Goal: Find specific page/section: Find specific page/section

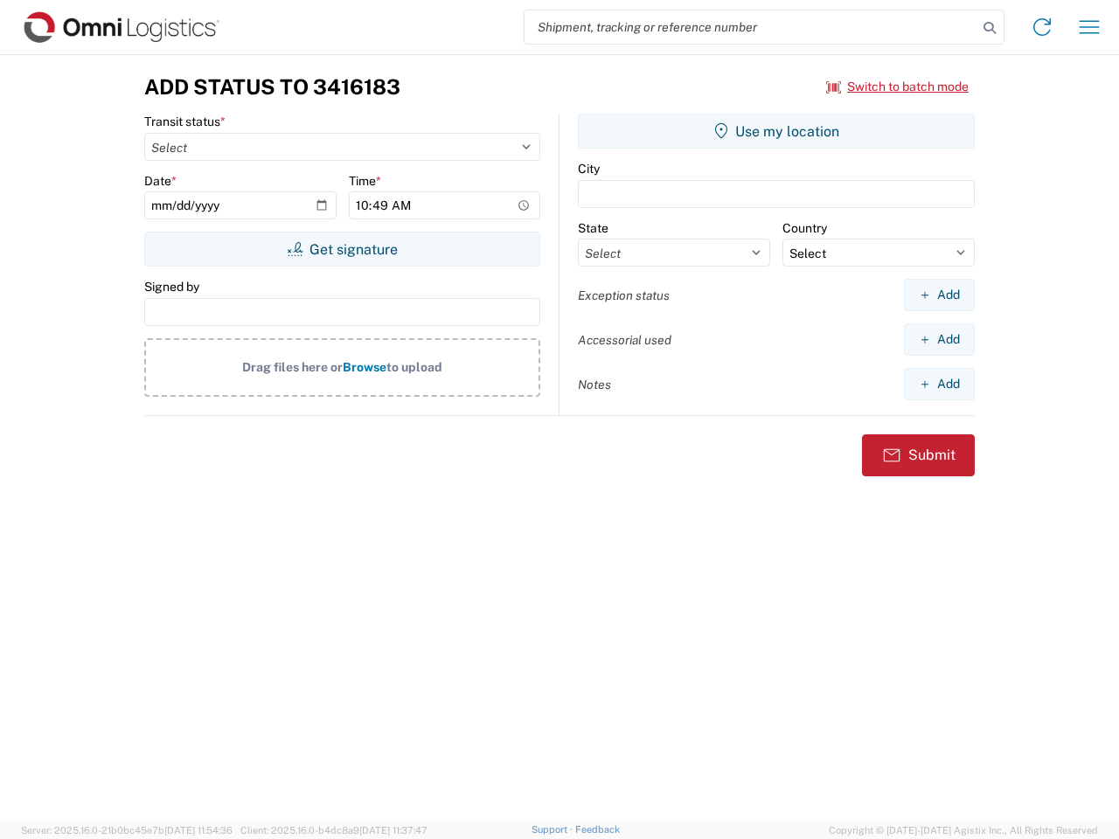
click at [751, 27] on input "search" at bounding box center [750, 26] width 453 height 33
click at [989, 28] on icon at bounding box center [989, 28] width 24 height 24
click at [1042, 27] on icon at bounding box center [1042, 27] width 28 height 28
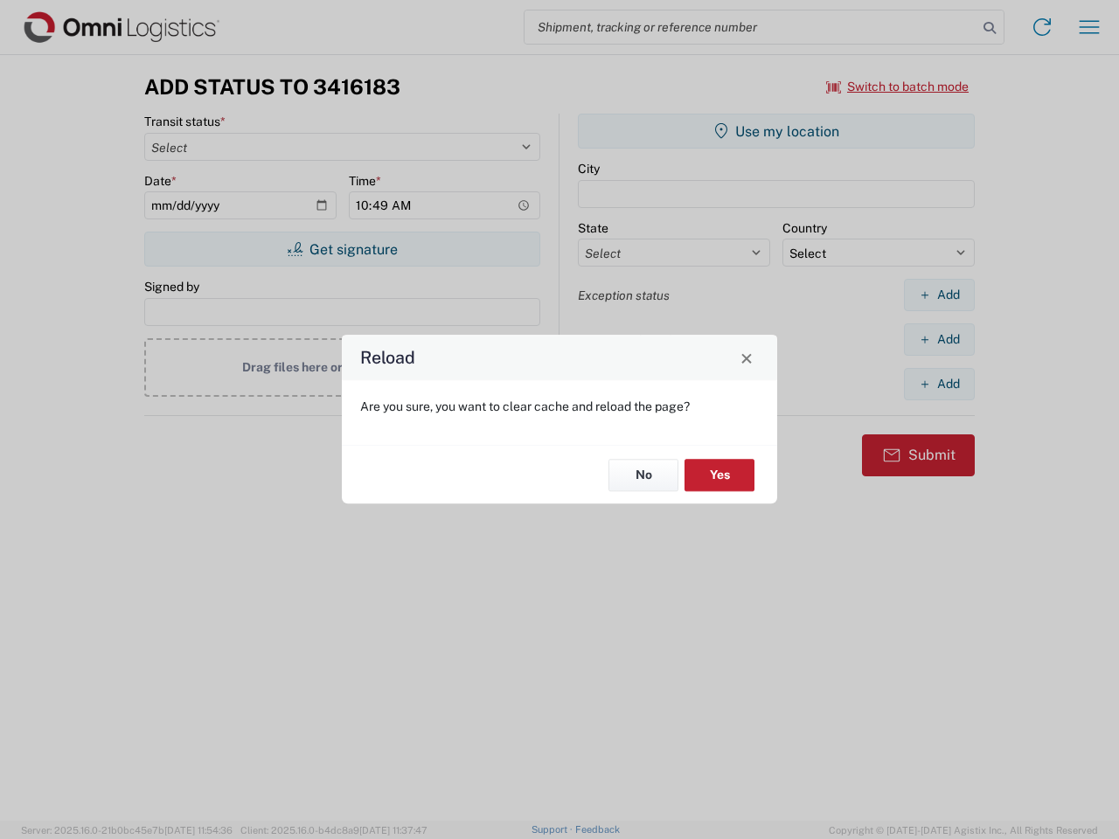
click at [1089, 27] on div "Reload Are you sure, you want to clear cache and reload the page? No Yes" at bounding box center [559, 419] width 1119 height 839
click at [898, 87] on div "Reload Are you sure, you want to clear cache and reload the page? No Yes" at bounding box center [559, 419] width 1119 height 839
click at [342, 249] on div "Reload Are you sure, you want to clear cache and reload the page? No Yes" at bounding box center [559, 419] width 1119 height 839
click at [776, 131] on div "Reload Are you sure, you want to clear cache and reload the page? No Yes" at bounding box center [559, 419] width 1119 height 839
click at [939, 295] on div "Reload Are you sure, you want to clear cache and reload the page? No Yes" at bounding box center [559, 419] width 1119 height 839
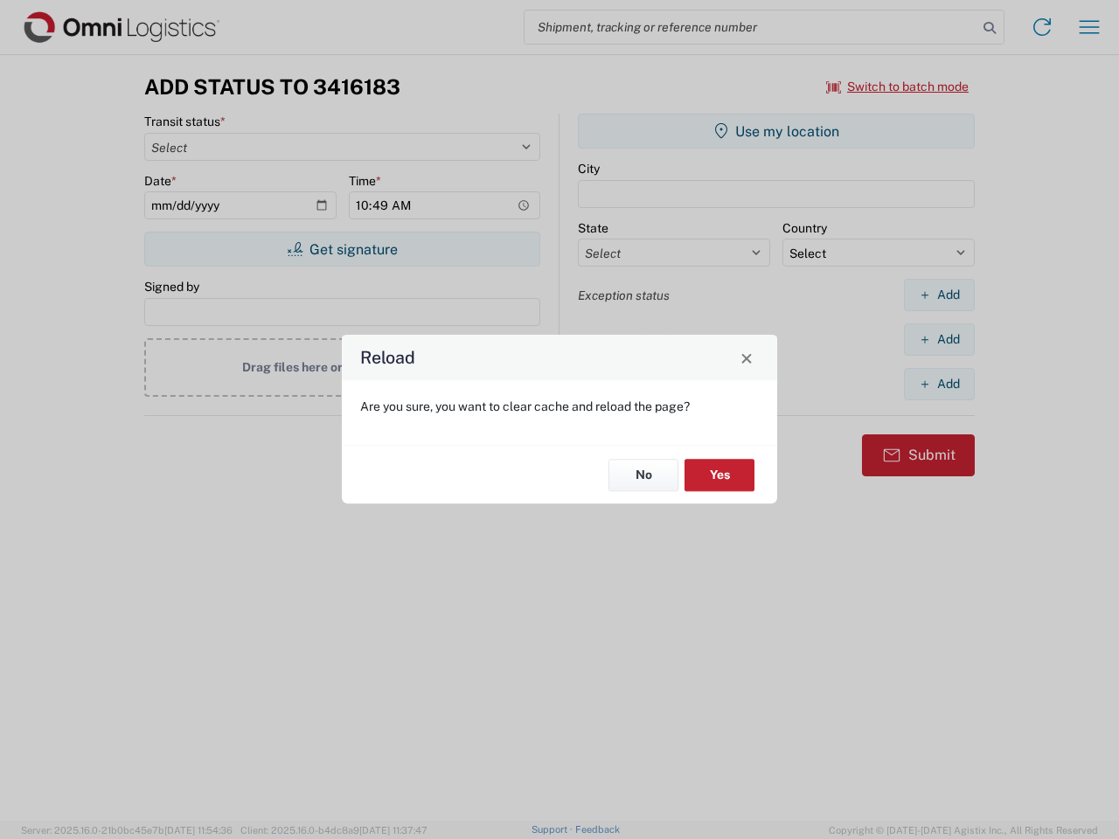
click at [939, 339] on div "Reload Are you sure, you want to clear cache and reload the page? No Yes" at bounding box center [559, 419] width 1119 height 839
click at [939, 384] on div "Reload Are you sure, you want to clear cache and reload the page? No Yes" at bounding box center [559, 419] width 1119 height 839
